Goal: Information Seeking & Learning: Learn about a topic

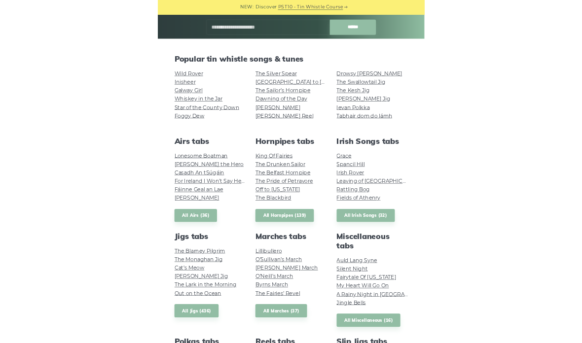
scroll to position [166, 0]
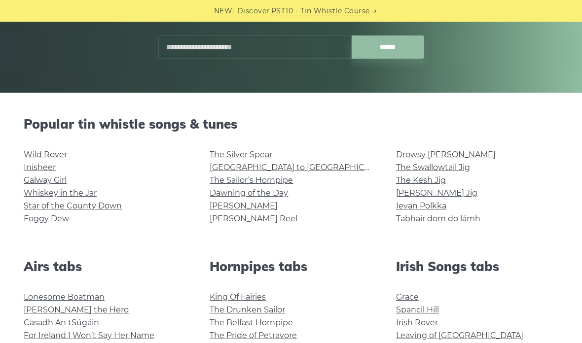
click at [229, 40] on input "text" at bounding box center [254, 47] width 193 height 23
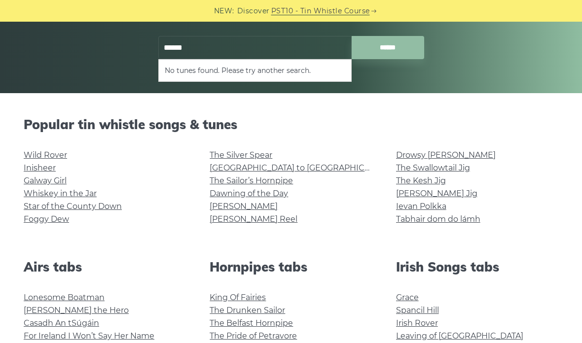
type input "******"
click at [388, 47] on input "******" at bounding box center [388, 47] width 72 height 23
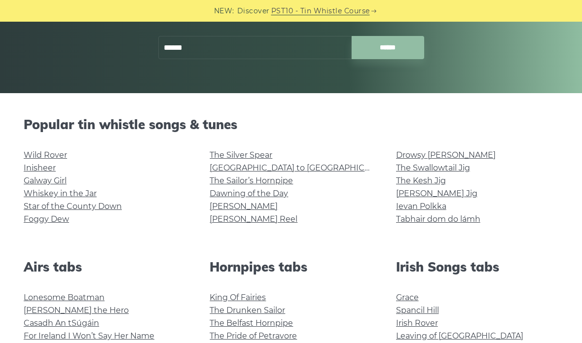
scroll to position [166, 0]
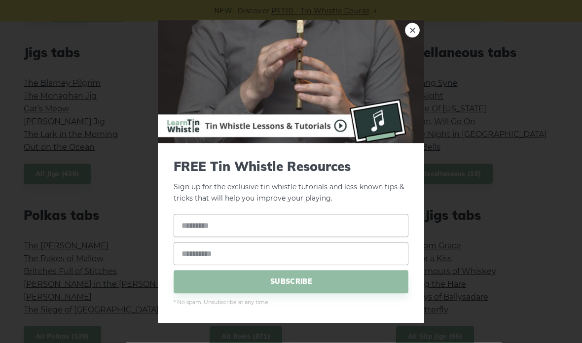
click at [404, 38] on link "×" at bounding box center [412, 30] width 15 height 15
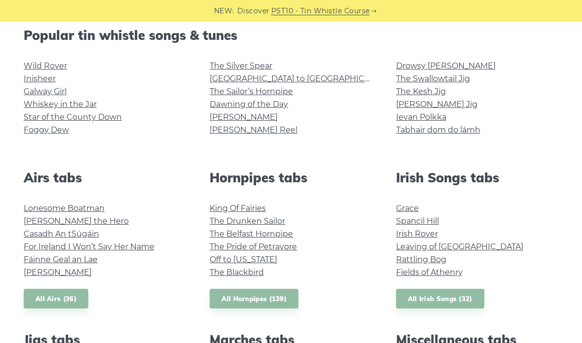
scroll to position [221, 0]
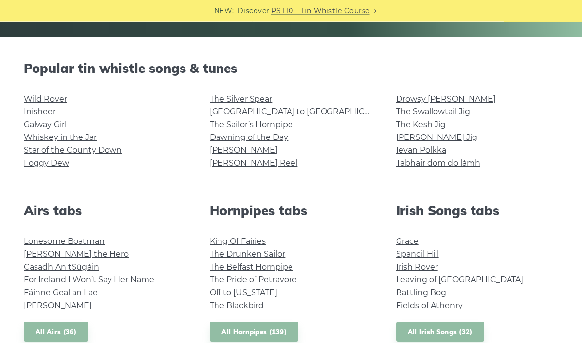
click at [53, 127] on link "Galway Girl" at bounding box center [45, 124] width 43 height 9
click at [271, 121] on link "The Sailor’s Hornpipe" at bounding box center [251, 124] width 83 height 9
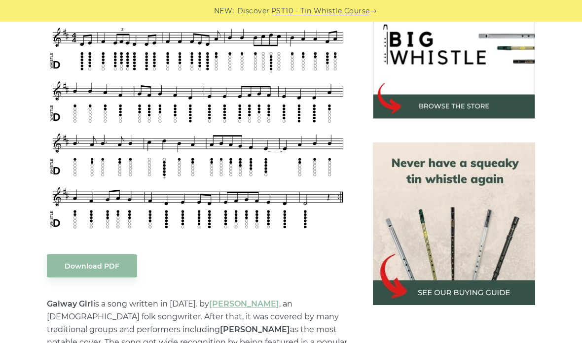
scroll to position [316, 0]
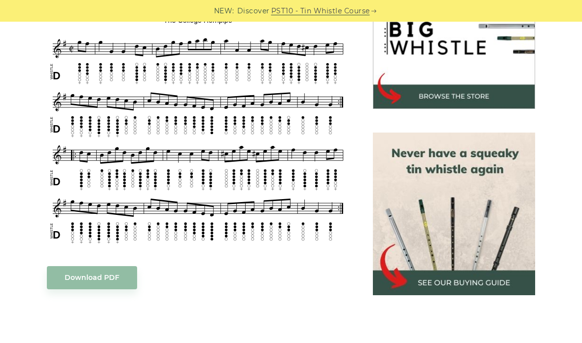
scroll to position [324, 0]
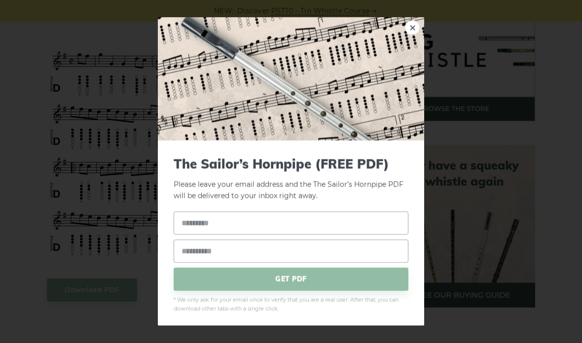
click at [416, 35] on link "×" at bounding box center [412, 27] width 15 height 15
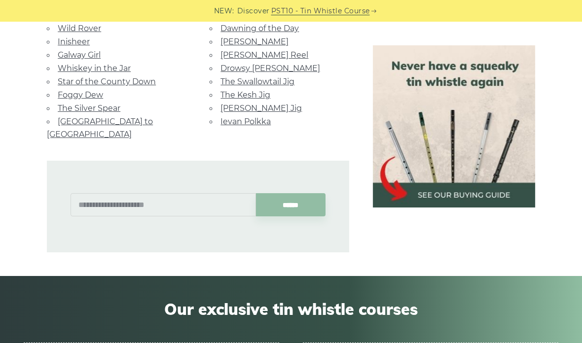
scroll to position [685, 0]
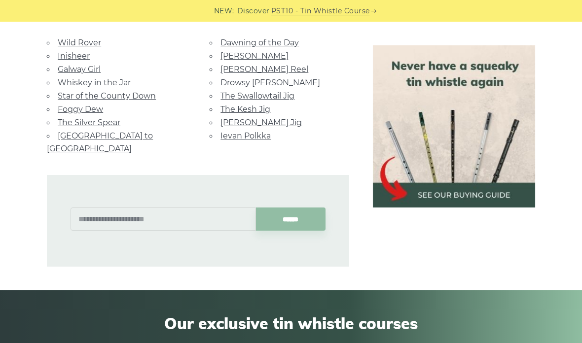
click at [84, 42] on link "Wild Rover" at bounding box center [79, 42] width 43 height 9
click at [93, 68] on link "Galway Girl" at bounding box center [79, 69] width 43 height 9
click at [255, 72] on link "[PERSON_NAME] Reel" at bounding box center [264, 69] width 88 height 9
click at [282, 94] on link "The Swallowtail Jig" at bounding box center [257, 95] width 74 height 9
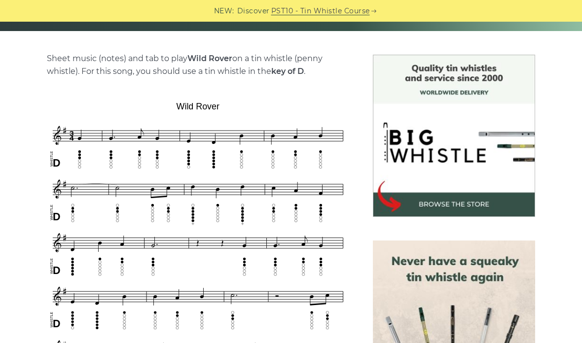
scroll to position [233, 0]
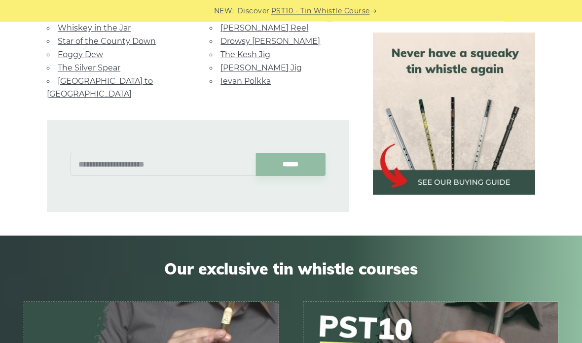
scroll to position [963, 0]
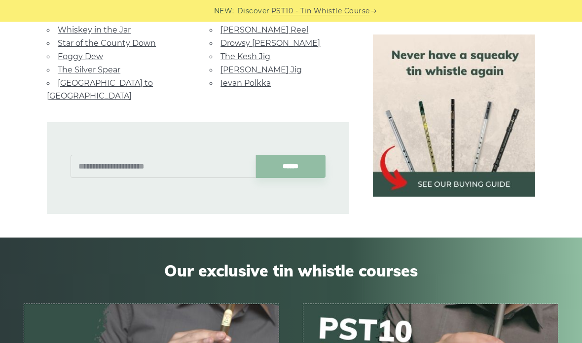
click at [263, 65] on link "[PERSON_NAME] Jig" at bounding box center [260, 69] width 81 height 9
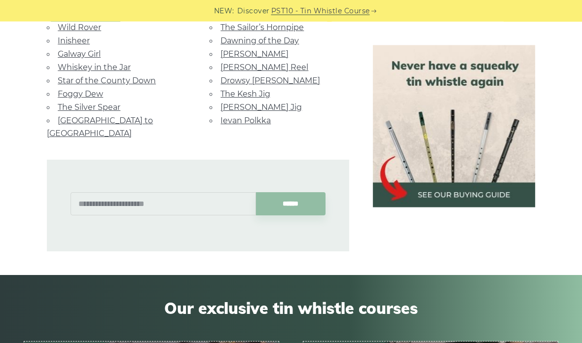
scroll to position [926, 0]
click at [271, 81] on link "Drowsy [PERSON_NAME]" at bounding box center [270, 80] width 100 height 9
